Goal: Information Seeking & Learning: Learn about a topic

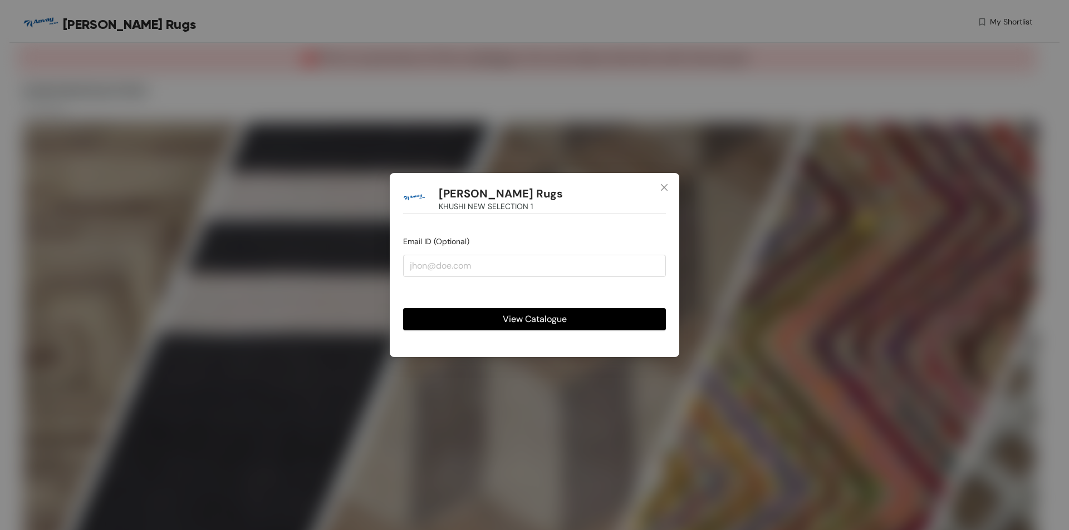
click at [557, 324] on span "View Catalogue" at bounding box center [535, 319] width 64 height 14
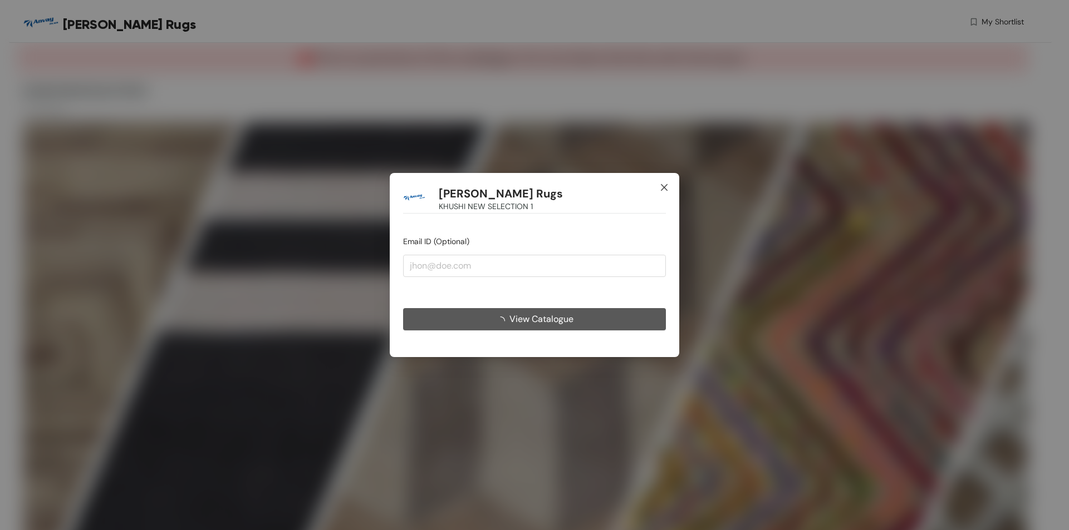
click at [666, 184] on icon "close" at bounding box center [664, 187] width 9 height 9
